Goal: Task Accomplishment & Management: Use online tool/utility

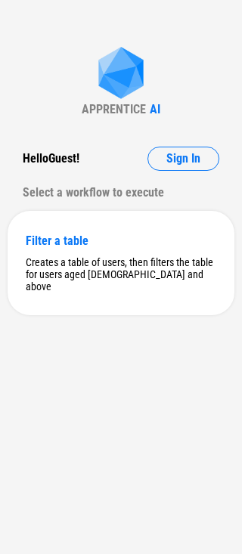
click at [190, 139] on div "APPRENTICE AI Hello Guest ! Sign In Select a workflow to execute Filter a table…" at bounding box center [121, 277] width 242 height 554
click at [187, 147] on button "Sign In" at bounding box center [183, 159] width 72 height 24
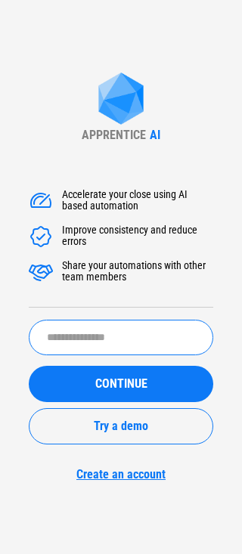
click at [131, 327] on input "text" at bounding box center [121, 338] width 184 height 36
click at [123, 331] on input "text" at bounding box center [121, 338] width 184 height 36
type input "**********"
click at [29, 366] on button "CONTINUE" at bounding box center [121, 384] width 184 height 36
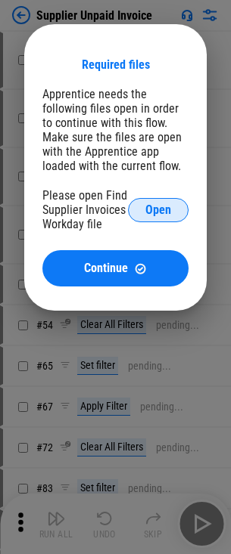
click at [161, 205] on span "Open" at bounding box center [158, 210] width 26 height 12
click at [163, 203] on icon at bounding box center [157, 209] width 21 height 21
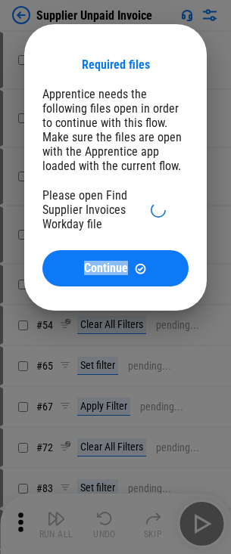
click at [163, 203] on icon at bounding box center [157, 210] width 20 height 20
click at [163, 203] on icon at bounding box center [158, 209] width 17 height 17
click at [153, 215] on icon at bounding box center [158, 210] width 20 height 20
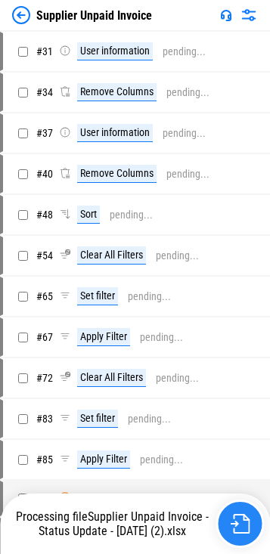
drag, startPoint x: 262, startPoint y: 539, endPoint x: 252, endPoint y: 537, distance: 9.2
click at [241, 539] on div "Processing file Supplier Unpaid Invoice - Status Update - [DATE] (2).xlsx" at bounding box center [136, 524] width 255 height 48
click at [240, 529] on img "button" at bounding box center [240, 524] width 20 height 20
click at [230, 499] on div "Processing file Supplier Unpaid Invoice - Status Update - Jul 2025 (2).xlsx" at bounding box center [135, 524] width 270 height 60
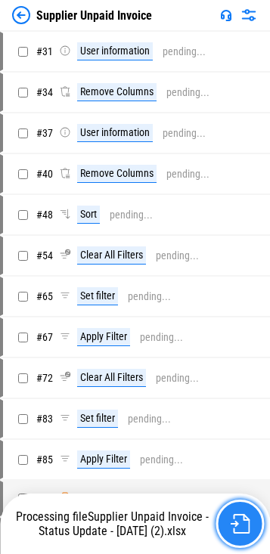
click at [230, 504] on button "button" at bounding box center [239, 524] width 48 height 48
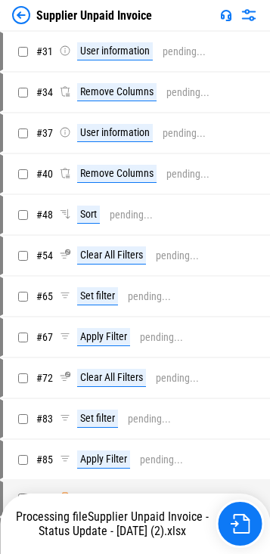
click at [73, 546] on div "Processing file Supplier Unpaid Invoice - Status Update - Jul 2025 (2).xlsx" at bounding box center [136, 524] width 255 height 48
drag, startPoint x: 213, startPoint y: 460, endPoint x: 224, endPoint y: 510, distance: 51.2
click at [213, 466] on div "Apply Filter pending..." at bounding box center [148, 459] width 179 height 18
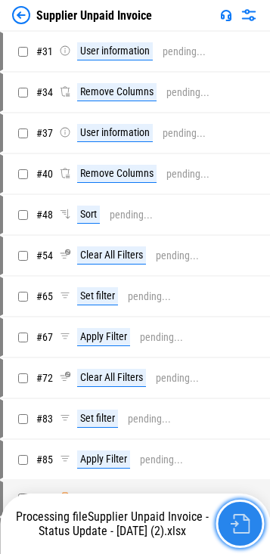
click at [234, 524] on img "button" at bounding box center [240, 524] width 20 height 20
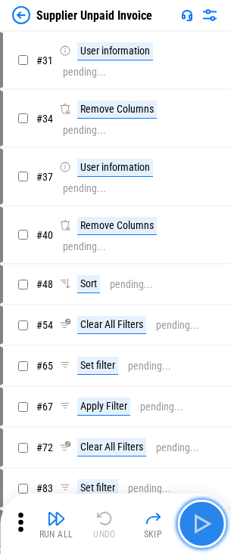
click at [194, 528] on img "button" at bounding box center [201, 524] width 24 height 24
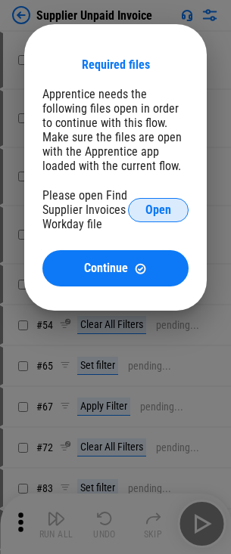
click at [153, 200] on button "Open" at bounding box center [158, 210] width 60 height 24
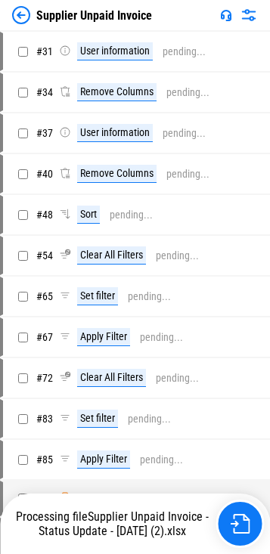
click at [226, 494] on div "Processing file Supplier Unpaid Invoice - Status Update - [DATE] (2).xlsx" at bounding box center [135, 524] width 270 height 60
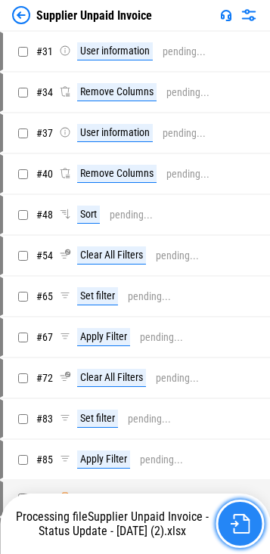
click at [233, 519] on img "button" at bounding box center [240, 524] width 20 height 20
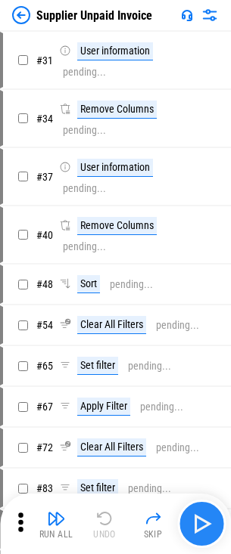
drag, startPoint x: 182, startPoint y: 485, endPoint x: 189, endPoint y: 510, distance: 26.6
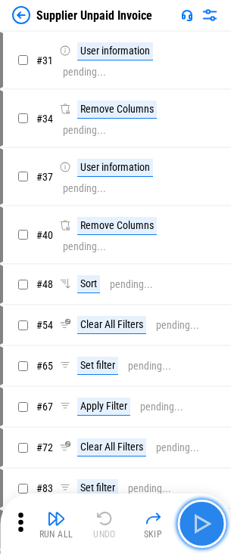
click at [189, 510] on button "button" at bounding box center [201, 524] width 48 height 48
click at [190, 527] on img "button" at bounding box center [201, 524] width 24 height 24
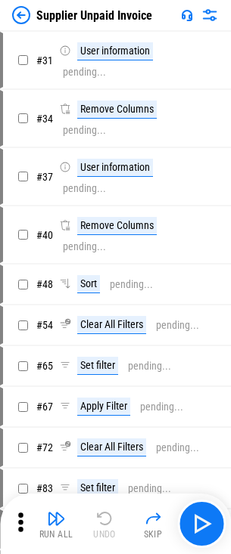
click at [63, 20] on div "Supplier Unpaid Invoice" at bounding box center [94, 15] width 116 height 14
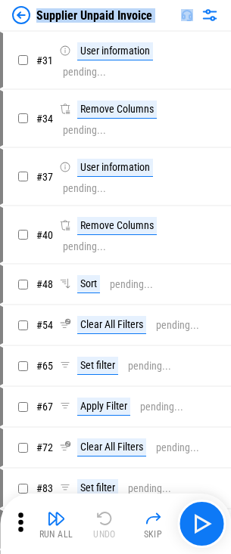
copy div "Supplier Unpaid Invoice"
click at [24, 20] on img at bounding box center [21, 15] width 18 height 18
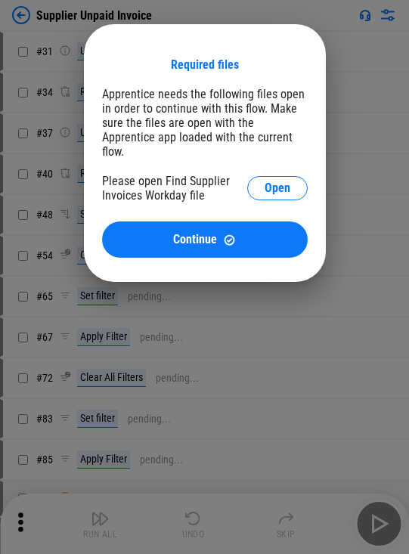
click at [241, 174] on div "Please open Find Supplier Invoices Workday file Open" at bounding box center [205, 188] width 206 height 29
click at [241, 182] on span "Open" at bounding box center [278, 188] width 26 height 12
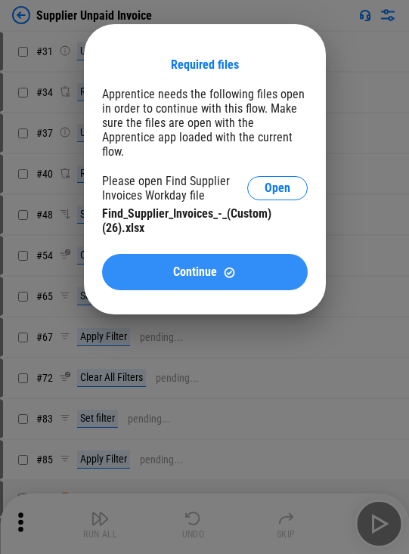
click at [241, 254] on button "Continue" at bounding box center [205, 272] width 206 height 36
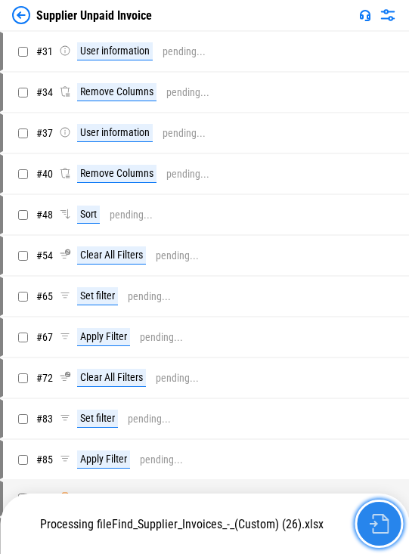
click at [241, 520] on img "button" at bounding box center [379, 524] width 20 height 20
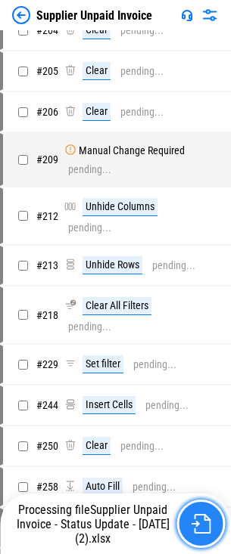
click at [210, 515] on button "button" at bounding box center [200, 524] width 48 height 48
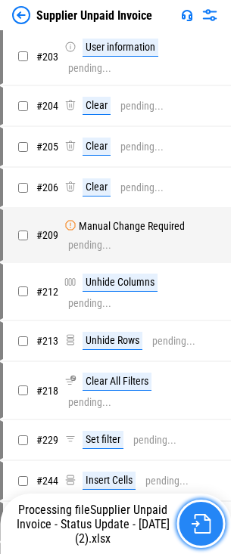
click at [210, 515] on button "button" at bounding box center [200, 524] width 48 height 48
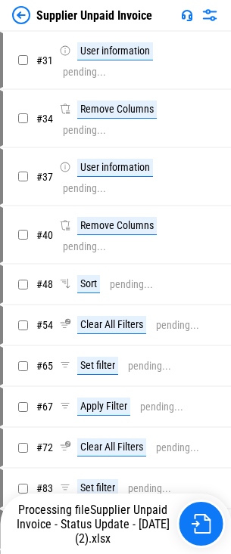
click at [20, 12] on img at bounding box center [21, 15] width 18 height 18
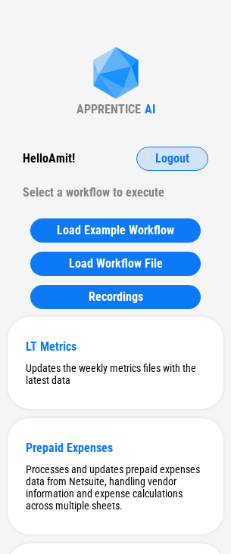
click at [181, 150] on button "Logout" at bounding box center [172, 159] width 72 height 24
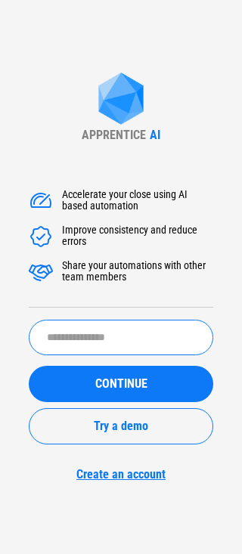
click at [118, 345] on input "text" at bounding box center [121, 338] width 184 height 36
type input "*"
click at [118, 345] on input "*" at bounding box center [121, 338] width 184 height 36
click at [119, 346] on input "*" at bounding box center [121, 338] width 184 height 36
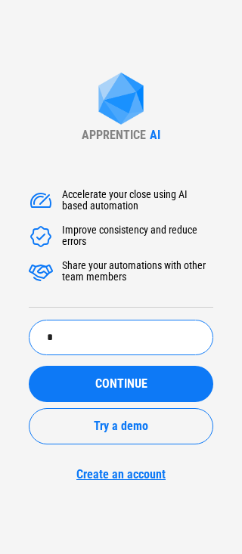
click at [120, 346] on input "*" at bounding box center [121, 338] width 184 height 36
click at [29, 366] on button "CONTINUE" at bounding box center [121, 384] width 184 height 36
click at [128, 329] on input "text" at bounding box center [121, 338] width 184 height 36
drag, startPoint x: 128, startPoint y: 335, endPoint x: 128, endPoint y: 277, distance: 58.2
click at [129, 335] on input "text" at bounding box center [121, 338] width 184 height 36
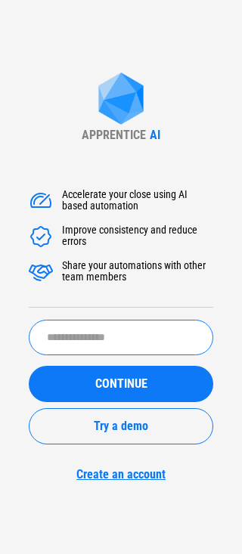
click at [125, 265] on div "Share your automations with other team members" at bounding box center [137, 272] width 151 height 24
click at [80, 336] on input "text" at bounding box center [121, 338] width 184 height 36
type input "**********"
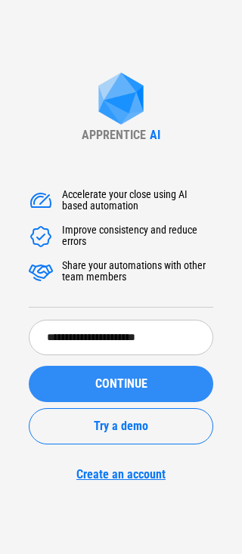
click at [95, 394] on button "CONTINUE" at bounding box center [121, 384] width 184 height 36
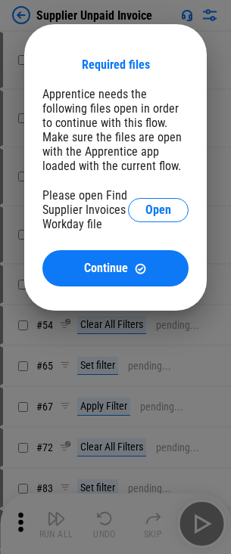
click at [144, 32] on div "Required files Apprentice needs the following files open in order to continue w…" at bounding box center [115, 167] width 182 height 286
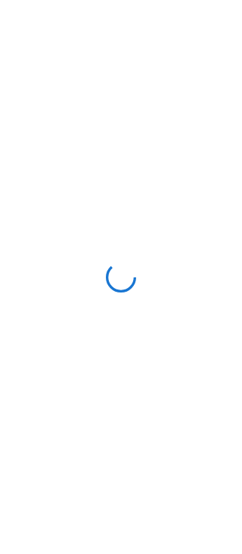
click at [33, 20] on div at bounding box center [121, 277] width 242 height 554
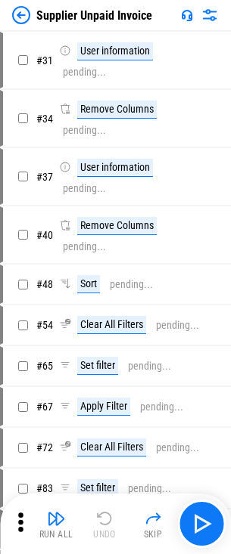
click at [18, 12] on img at bounding box center [21, 15] width 18 height 18
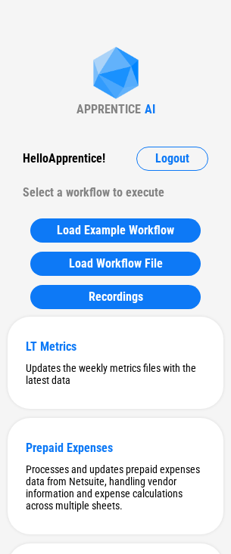
click at [80, 153] on div "Hello Apprentice !" at bounding box center [64, 159] width 82 height 24
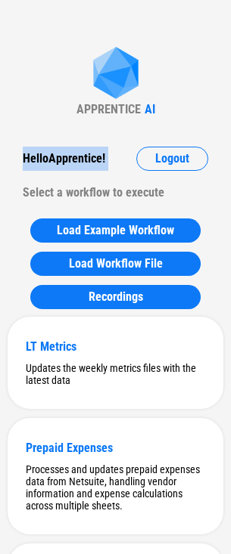
click at [80, 153] on div "Hello Apprentice !" at bounding box center [64, 159] width 82 height 24
click at [97, 166] on div "Hello Apprentice !" at bounding box center [64, 159] width 82 height 24
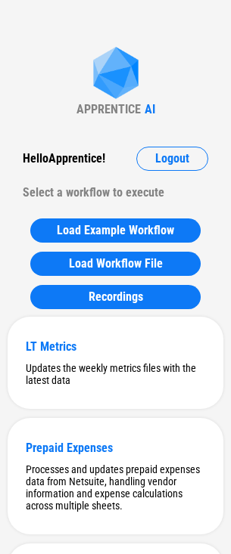
click at [121, 181] on div "Select a workflow to execute" at bounding box center [115, 193] width 185 height 24
click at [167, 167] on button "Logout" at bounding box center [172, 159] width 72 height 24
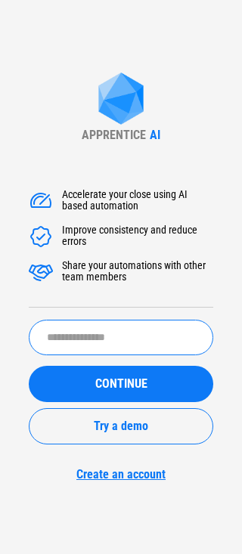
click at [102, 325] on input "text" at bounding box center [121, 338] width 184 height 36
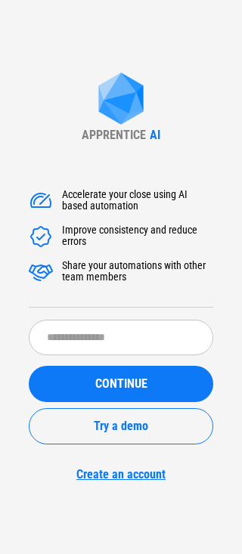
click at [135, 315] on div "Accelerate your close using AI based automation Improve consistency and reduce …" at bounding box center [121, 326] width 184 height 309
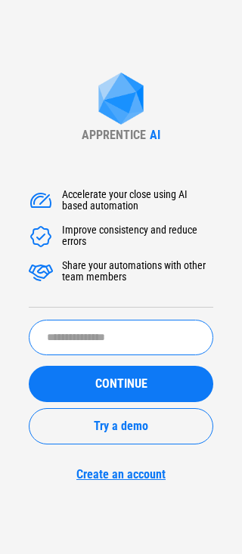
click at [134, 330] on input "text" at bounding box center [121, 338] width 184 height 36
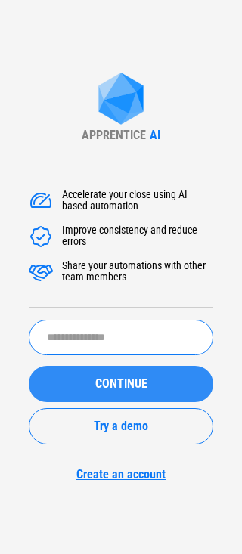
paste input "*******"
type input "*******"
click at [138, 390] on span "CONTINUE" at bounding box center [121, 384] width 52 height 12
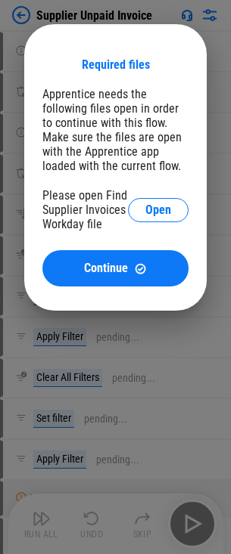
click at [161, 223] on div "Please open Find Supplier Invoices Workday file Open" at bounding box center [115, 209] width 146 height 43
click at [159, 209] on span "Open" at bounding box center [158, 210] width 26 height 12
click at [98, 230] on div "Please open Find Supplier Invoices Workday file" at bounding box center [84, 209] width 85 height 43
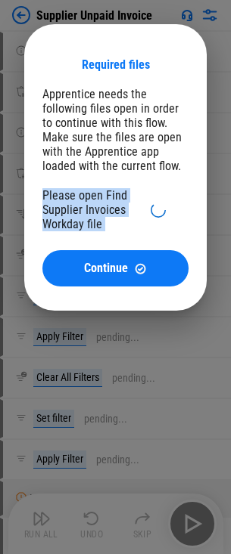
click at [98, 230] on div "Please open Find Supplier Invoices Workday file" at bounding box center [84, 209] width 85 height 43
click at [107, 227] on div "Please open Find Supplier Invoices Workday file" at bounding box center [84, 209] width 85 height 43
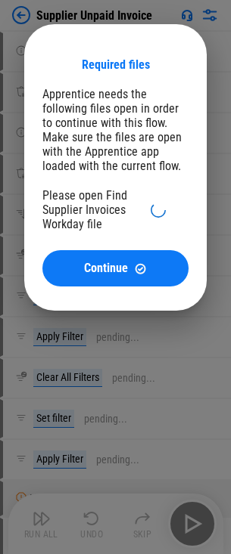
click at [107, 209] on div "Please open Find Supplier Invoices Workday file" at bounding box center [84, 209] width 85 height 43
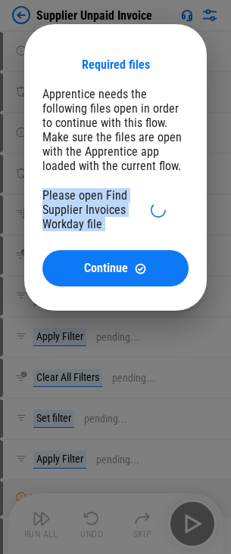
click at [107, 209] on div "Please open Find Supplier Invoices Workday file" at bounding box center [84, 209] width 85 height 43
click at [107, 219] on div "Please open Find Supplier Invoices Workday file" at bounding box center [84, 209] width 85 height 43
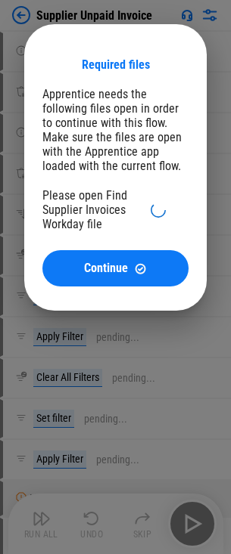
click at [145, 214] on div "Please open Find Supplier Invoices Workday file" at bounding box center [115, 209] width 146 height 43
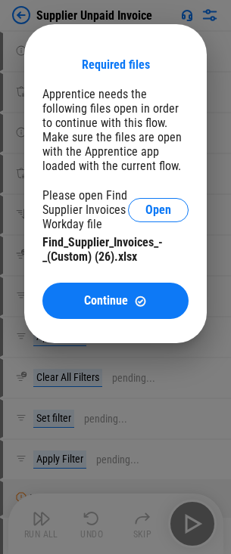
click at [141, 258] on div "Find_Supplier_Invoices_-_(Custom) (26).xlsx" at bounding box center [115, 249] width 146 height 29
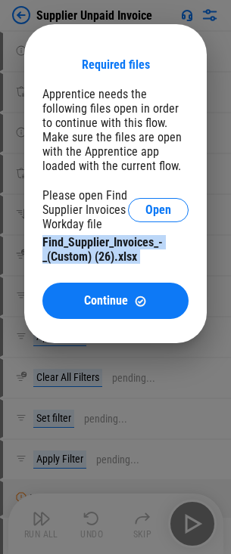
click at [141, 258] on div "Find_Supplier_Invoices_-_(Custom) (26).xlsx" at bounding box center [115, 249] width 146 height 29
click at [143, 255] on div "Find_Supplier_Invoices_-_(Custom) (26).xlsx" at bounding box center [115, 249] width 146 height 29
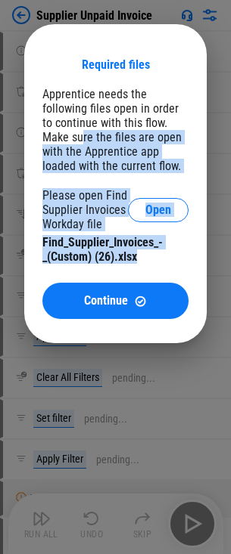
drag, startPoint x: 142, startPoint y: 252, endPoint x: 52, endPoint y: 131, distance: 151.3
click at [52, 131] on div "Required files Apprentice needs the following files open in order to continue w…" at bounding box center [115, 188] width 146 height 262
click at [52, 131] on div "Apprentice needs the following files open in order to continue with this flow. …" at bounding box center [115, 130] width 146 height 86
drag, startPoint x: 52, startPoint y: 131, endPoint x: 153, endPoint y: 254, distance: 159.0
click at [153, 254] on div "Required files Apprentice needs the following files open in order to continue w…" at bounding box center [115, 188] width 146 height 262
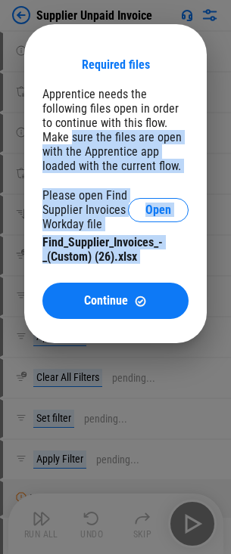
click at [153, 254] on div "Find_Supplier_Invoices_-_(Custom) (26).xlsx" at bounding box center [115, 249] width 146 height 29
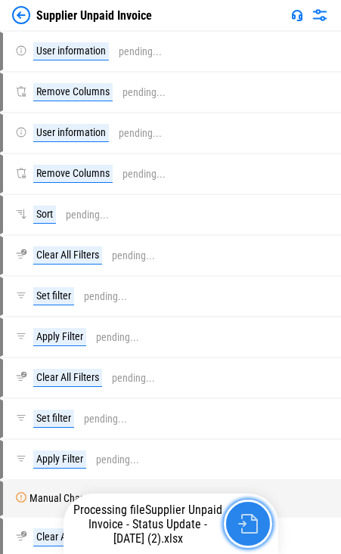
click at [238, 531] on img "button" at bounding box center [248, 524] width 20 height 20
click at [241, 528] on img "button" at bounding box center [248, 524] width 20 height 20
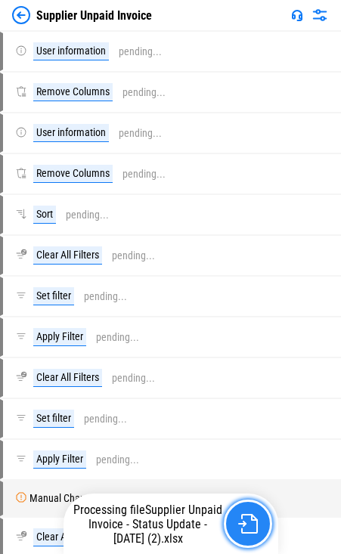
click at [241, 530] on img "button" at bounding box center [248, 524] width 20 height 20
click at [241, 543] on button "button" at bounding box center [248, 524] width 48 height 48
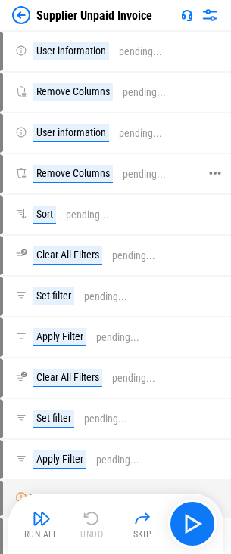
click at [99, 170] on div "Remove Columns" at bounding box center [72, 174] width 79 height 18
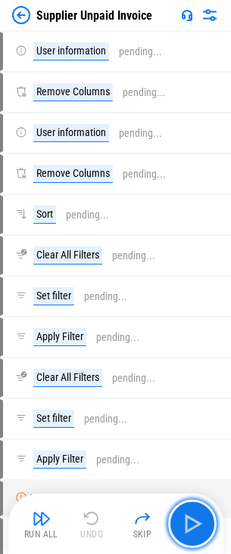
click at [188, 519] on img "button" at bounding box center [192, 524] width 24 height 24
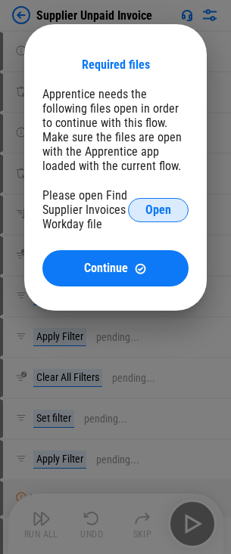
click at [166, 210] on span "Open" at bounding box center [158, 210] width 26 height 12
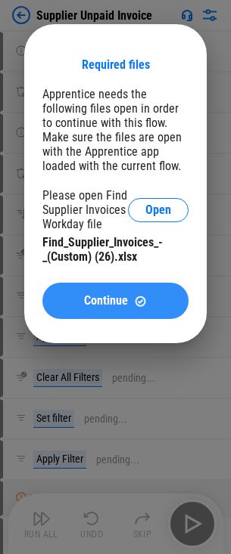
click at [139, 295] on img at bounding box center [140, 301] width 13 height 13
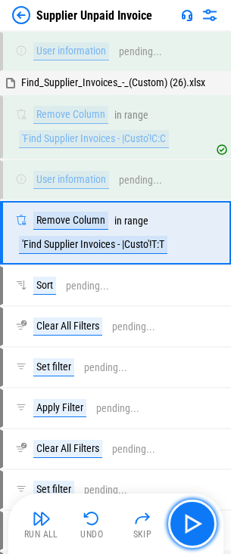
click at [189, 518] on img "button" at bounding box center [192, 524] width 24 height 24
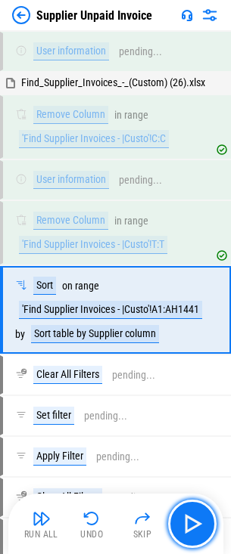
click at [200, 516] on img "button" at bounding box center [192, 524] width 24 height 24
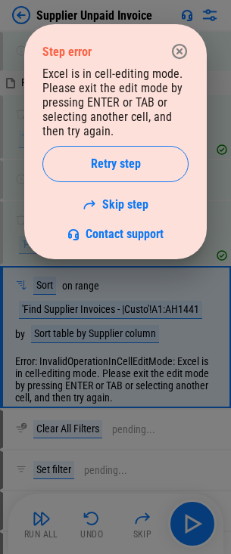
drag, startPoint x: 192, startPoint y: 33, endPoint x: 173, endPoint y: 46, distance: 23.3
click at [177, 44] on div "Step error Excel is in cell-editing mode. Please exit the edit mode by pressing…" at bounding box center [115, 141] width 182 height 235
click at [173, 46] on icon "button" at bounding box center [179, 51] width 18 height 18
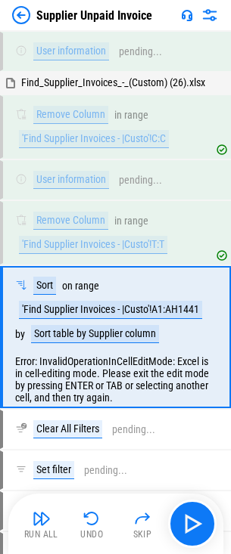
click at [30, 12] on div "Supplier Unpaid Invoice" at bounding box center [82, 15] width 140 height 18
click at [19, 14] on img at bounding box center [21, 15] width 18 height 18
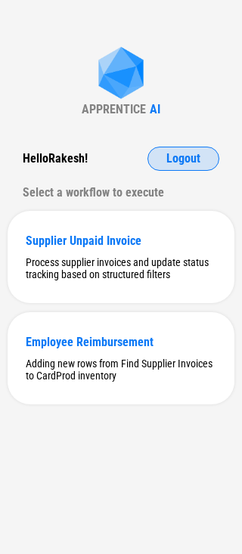
click at [171, 160] on span "Logout" at bounding box center [183, 159] width 34 height 12
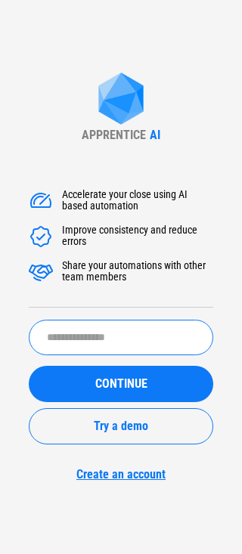
click at [93, 342] on input "text" at bounding box center [121, 338] width 184 height 36
click at [195, 351] on input "text" at bounding box center [121, 338] width 184 height 36
type input "******"
click at [29, 366] on button "CONTINUE" at bounding box center [121, 384] width 184 height 36
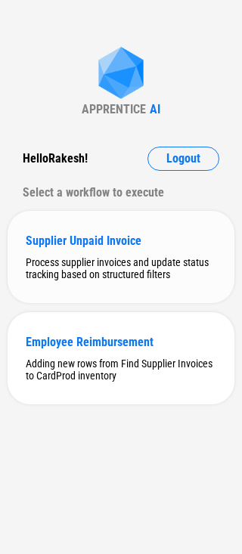
click at [120, 226] on div "Supplier Unpaid Invoice Process supplier invoices and update status tracking ba…" at bounding box center [121, 257] width 227 height 92
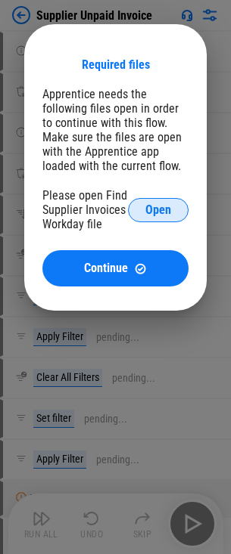
click at [179, 220] on button "Open" at bounding box center [158, 210] width 60 height 24
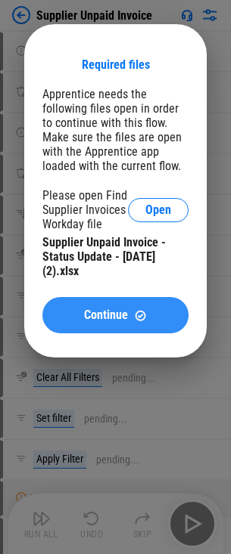
click at [139, 309] on img at bounding box center [140, 315] width 13 height 13
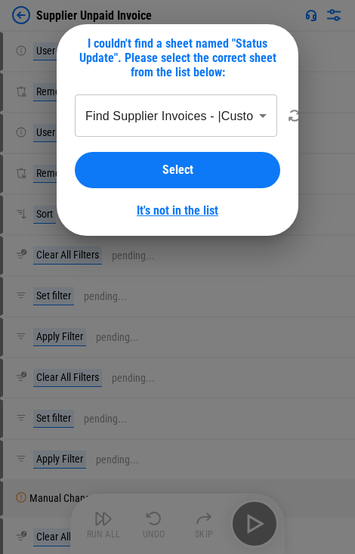
click at [156, 210] on link "It's not in the list" at bounding box center [178, 210] width 82 height 14
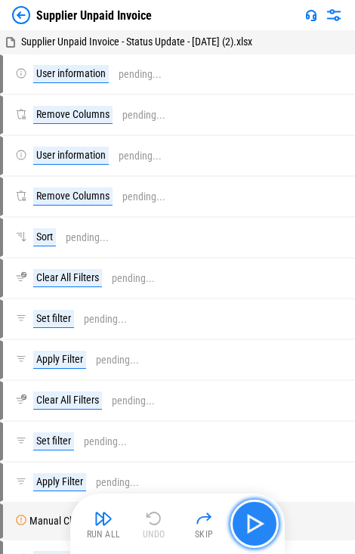
click at [241, 533] on button "button" at bounding box center [255, 524] width 48 height 48
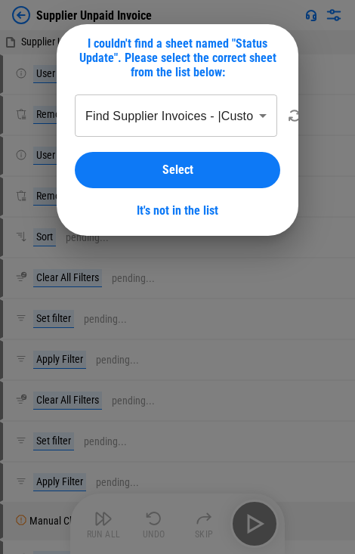
click at [185, 218] on div "**********" at bounding box center [178, 130] width 242 height 212
click at [185, 215] on link "It's not in the list" at bounding box center [178, 210] width 82 height 14
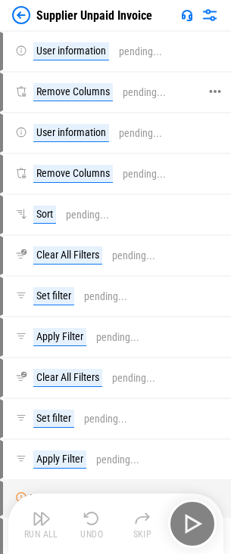
click at [114, 156] on div "Remove Columns pending..." at bounding box center [108, 174] width 211 height 36
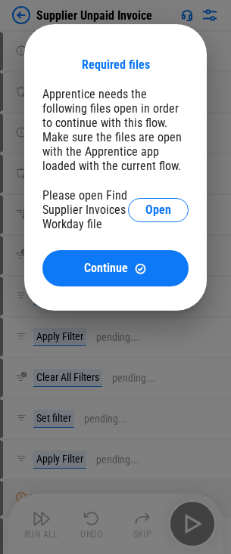
click at [19, 17] on div "Required files Apprentice needs the following files open in order to continue w…" at bounding box center [115, 167] width 231 height 335
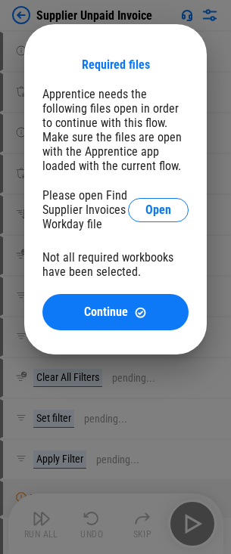
drag, startPoint x: 33, startPoint y: 14, endPoint x: 20, endPoint y: 14, distance: 12.1
click at [23, 14] on div "Required files Apprentice needs the following files open in order to continue w…" at bounding box center [115, 189] width 231 height 379
click at [20, 14] on div "Required files Apprentice needs the following files open in order to continue w…" at bounding box center [115, 189] width 231 height 379
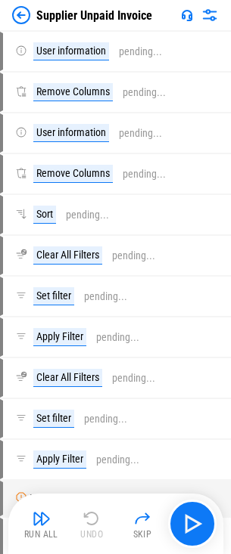
click at [18, 15] on img at bounding box center [21, 15] width 18 height 18
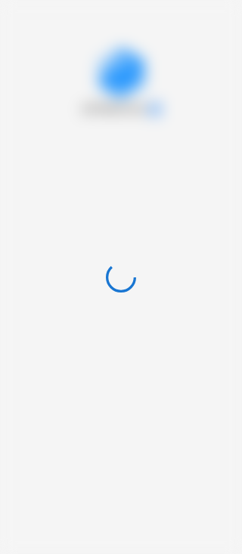
click at [18, 15] on div at bounding box center [121, 277] width 242 height 554
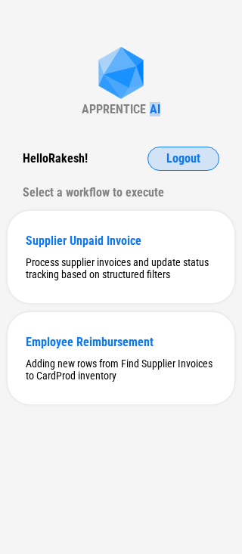
click at [191, 163] on span "Logout" at bounding box center [183, 159] width 34 height 12
